Goal: Communication & Community: Share content

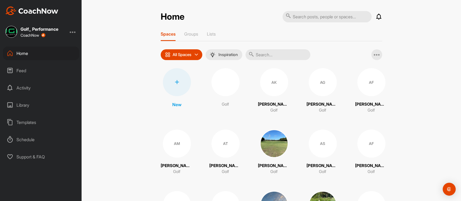
click at [271, 80] on div "AK" at bounding box center [274, 82] width 28 height 28
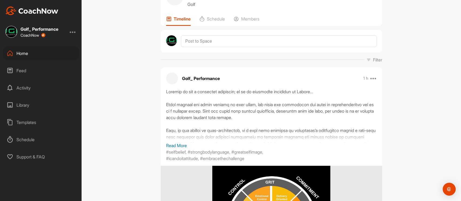
scroll to position [72, 0]
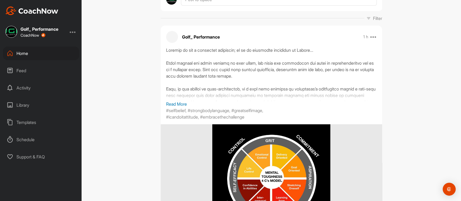
click at [181, 104] on p "Read More" at bounding box center [271, 104] width 210 height 6
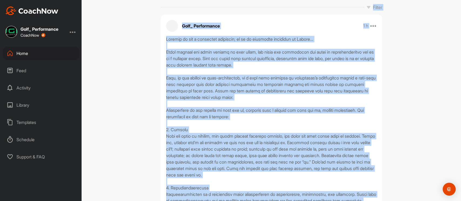
scroll to position [60, 0]
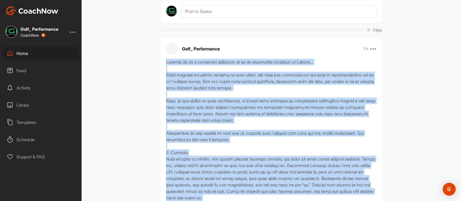
drag, startPoint x: 254, startPoint y: 79, endPoint x: 163, endPoint y: 64, distance: 92.4
copy div "Failure is not a permanent condition; it is an essential component of Growth...…"
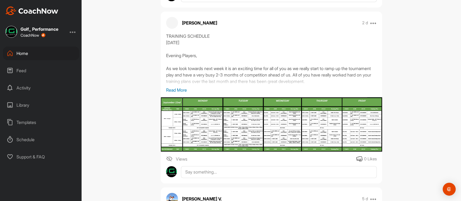
scroll to position [923, 0]
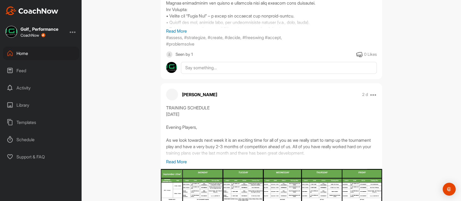
click at [174, 34] on p "Read More" at bounding box center [271, 31] width 210 height 6
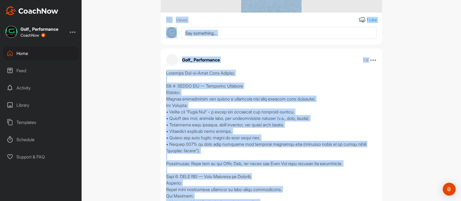
scroll to position [825, 0]
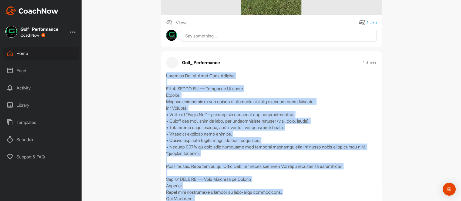
drag, startPoint x: 330, startPoint y: 105, endPoint x: 162, endPoint y: 105, distance: 167.8
copy div "Detailed Pre-to-Post Shot Routine Step 1: THINK BOX — Strategic Planning Purpos…"
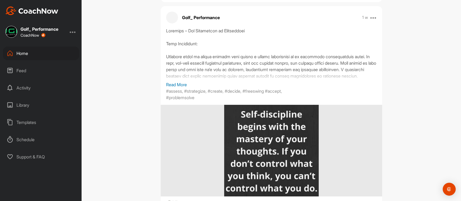
scroll to position [2659, 0]
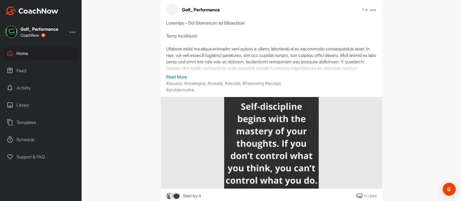
click at [175, 80] on p "Read More" at bounding box center [271, 77] width 210 height 6
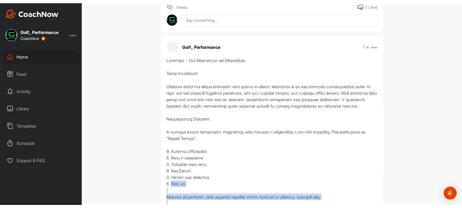
scroll to position [2653, 0]
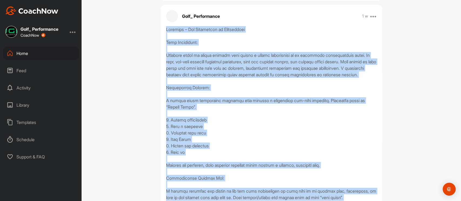
drag, startPoint x: 348, startPoint y: 105, endPoint x: 152, endPoint y: 61, distance: 200.8
copy div "Routines – The Foundation of Consistency Core Competency: Routines serve as men…"
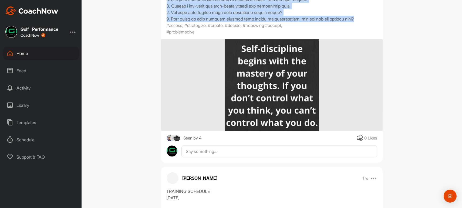
scroll to position [2905, 0]
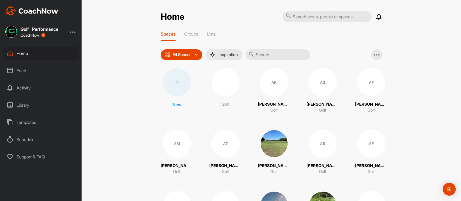
click at [304, 19] on input "text" at bounding box center [326, 16] width 89 height 11
type input "OSCAR"
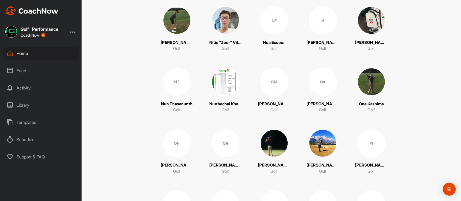
scroll to position [3509, 0]
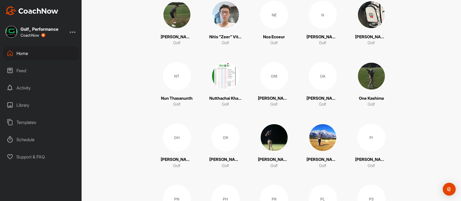
click at [224, 135] on div "OR" at bounding box center [225, 138] width 28 height 28
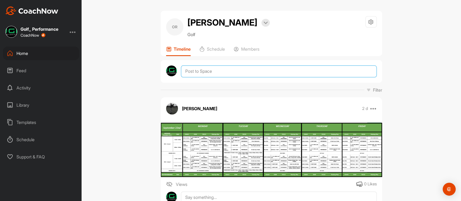
click at [194, 70] on textarea at bounding box center [278, 72] width 195 height 12
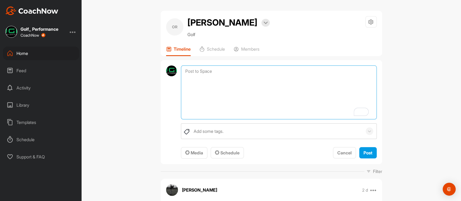
paste textarea "Loremip do sit a consectet adipiscin; el se do eiusmodte incididun ut Labore...…"
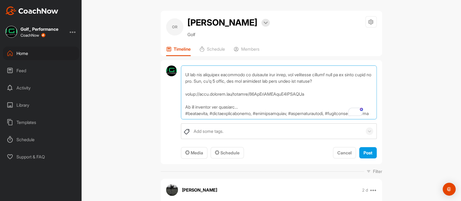
drag, startPoint x: 236, startPoint y: 113, endPoint x: 178, endPoint y: 109, distance: 57.8
click at [178, 109] on div "+ Create New Space New Group New Tag New List New Template Notifications Invita…" at bounding box center [270, 100] width 379 height 201
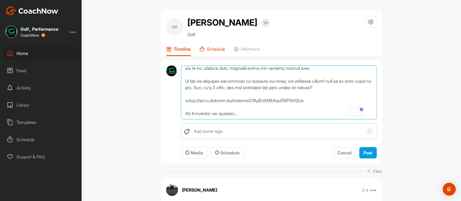
scroll to position [449, 0]
type textarea "Loremip do sit a consectet adipiscin; el se do eiusmodte incididun ut Labore...…"
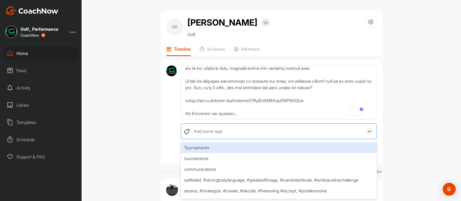
click at [195, 130] on div "Add some tags." at bounding box center [208, 131] width 30 height 6
click at [195, 131] on div "Add some tags." at bounding box center [208, 131] width 30 height 6
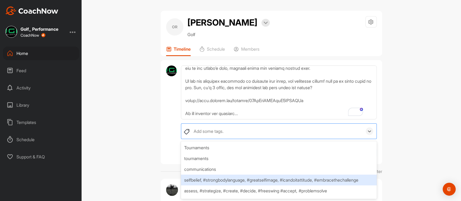
click at [214, 183] on div "selfbelief, #strongbodylanguage, #greatselfimage, #icandoitattitude, #embraceth…" at bounding box center [278, 180] width 195 height 11
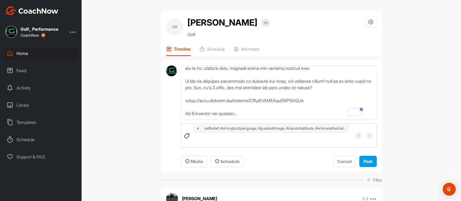
click at [402, 59] on div "OR [PERSON_NAME] Bookings Golf Space Settings Your Notifications Leave Space Ti…" at bounding box center [270, 100] width 379 height 201
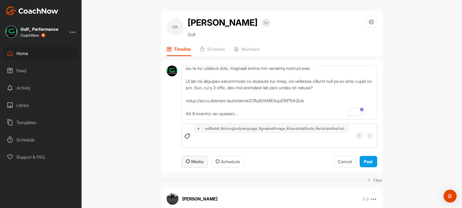
click at [198, 160] on span "Media" at bounding box center [195, 161] width 18 height 5
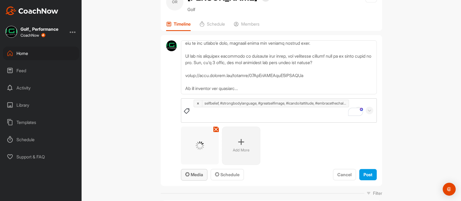
scroll to position [36, 0]
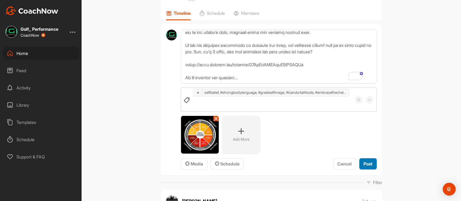
click at [365, 164] on span "Post" at bounding box center [367, 163] width 9 height 5
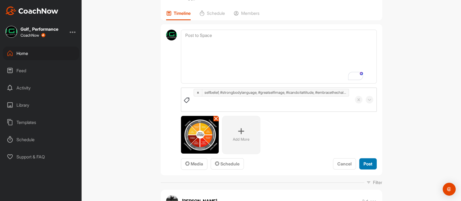
scroll to position [0, 0]
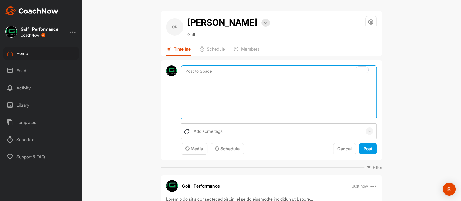
click at [200, 70] on textarea "To enrich screen reader interactions, please activate Accessibility in Grammarl…" at bounding box center [278, 93] width 195 height 54
paste textarea "Loremips Dol-si-Amet Cons Adipisc Elit 4: SEDDO EIU — Temporinc Utlabore Etdolo…"
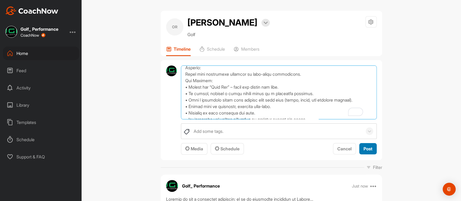
type textarea "Loremips Dol-si-Amet Cons Adipisc Elit 4: SEDDO EIU — Temporinc Utlabore Etdolo…"
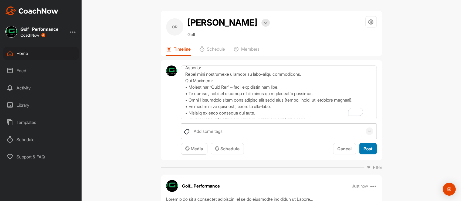
click at [365, 147] on span "Post" at bounding box center [367, 148] width 9 height 5
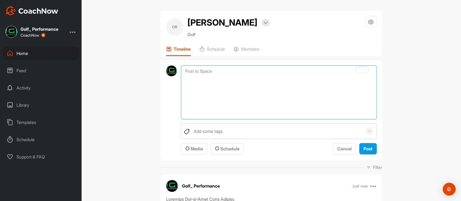
click at [190, 70] on textarea "To enrich screen reader interactions, please activate Accessibility in Grammarl…" at bounding box center [278, 93] width 195 height 54
paste textarea "Loremips – Dol Sitametcon ad Elitseddoei Temp Incididunt: Utlabore etdol ma ali…"
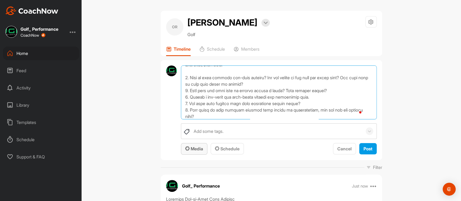
type textarea "Loremips – Dol Sitametcon ad Elitseddoei Temp Incididunt: Utlabore etdol ma ali…"
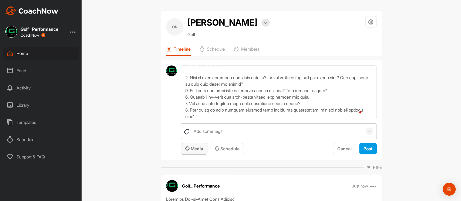
click at [193, 149] on span "Media" at bounding box center [194, 148] width 18 height 5
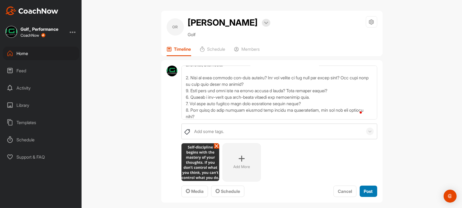
click at [364, 189] on span "Post" at bounding box center [368, 191] width 9 height 5
